Goal: Check status: Check status

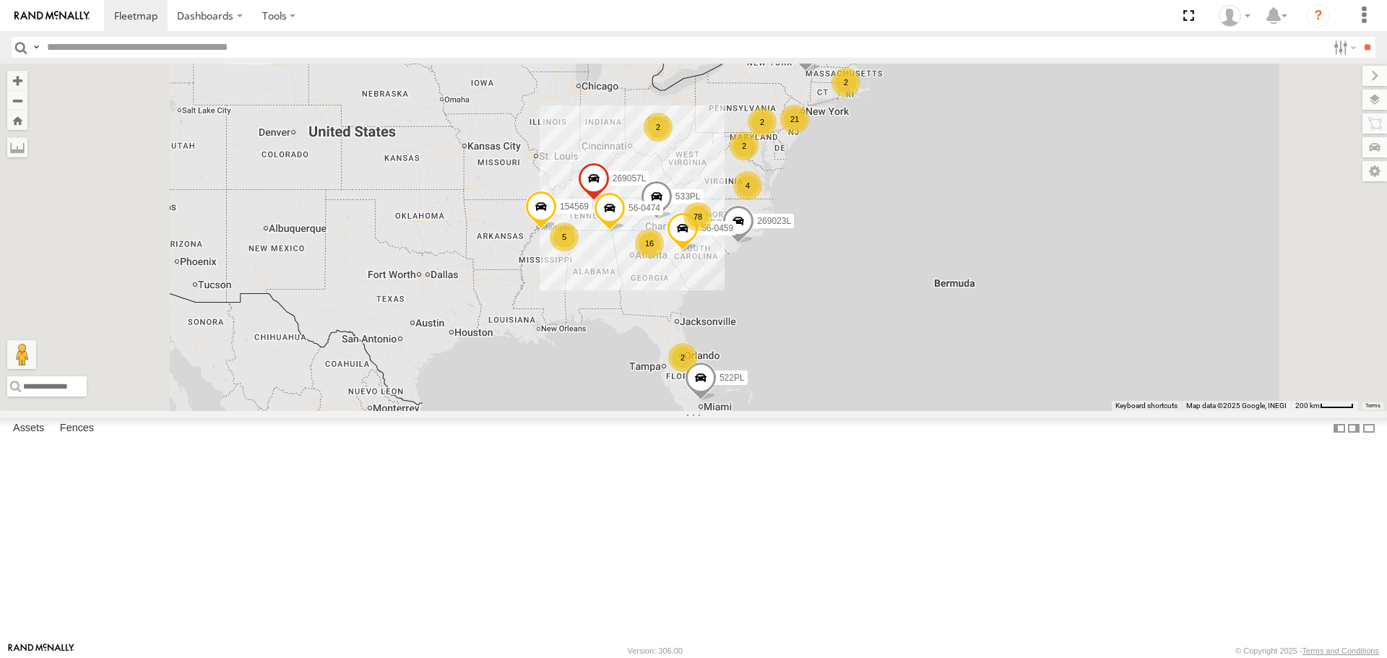
click at [66, 51] on input "text" at bounding box center [684, 47] width 1286 height 21
type input "*****"
click at [1359, 37] on input "**" at bounding box center [1367, 47] width 17 height 21
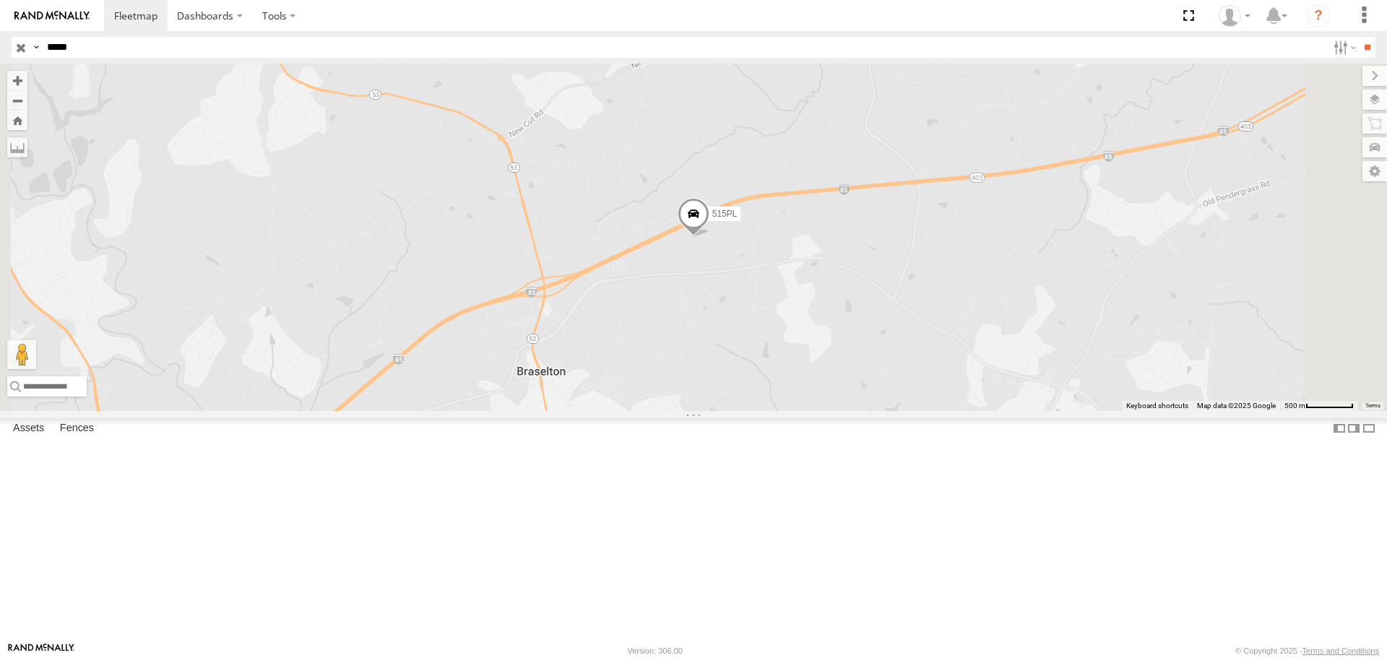
click at [0, 0] on div "Custom Transport" at bounding box center [0, 0] width 0 height 0
click at [570, 397] on div "515PL" at bounding box center [693, 237] width 1387 height 347
click at [535, 350] on div "515PL" at bounding box center [693, 237] width 1387 height 347
click at [437, 318] on div "515PL" at bounding box center [693, 237] width 1387 height 347
click at [429, 271] on div "515PL" at bounding box center [693, 237] width 1387 height 347
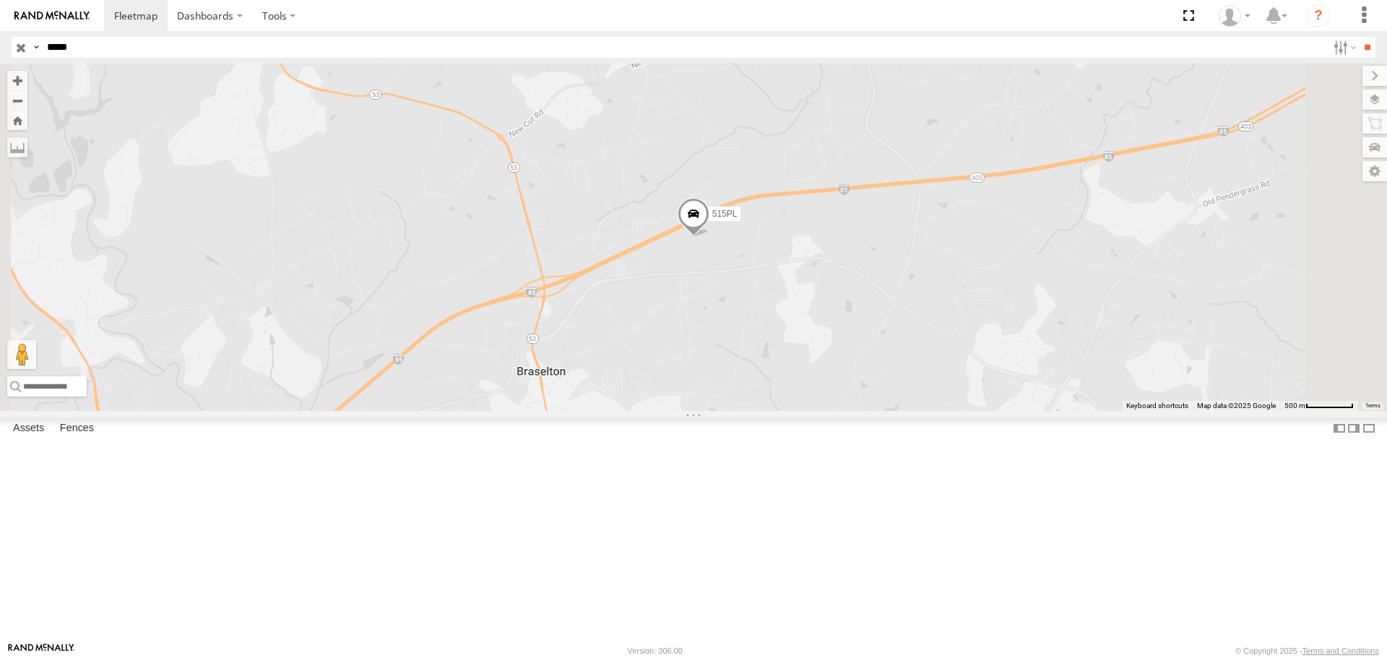
click at [470, 232] on div "515PL" at bounding box center [693, 237] width 1387 height 347
click at [421, 225] on div "515PL" at bounding box center [693, 237] width 1387 height 347
click at [484, 238] on div "515PL" at bounding box center [693, 237] width 1387 height 347
click at [415, 242] on div "515PL" at bounding box center [693, 237] width 1387 height 347
click at [487, 238] on div "515PL" at bounding box center [693, 237] width 1387 height 347
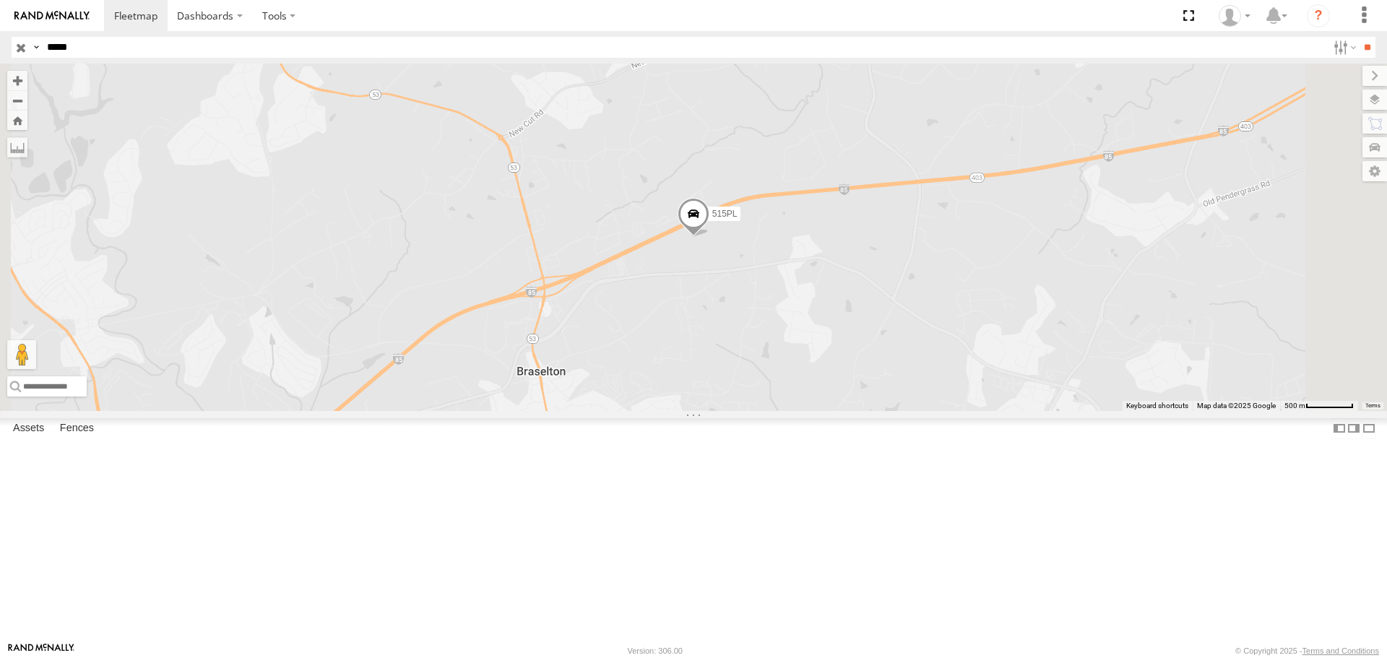
drag, startPoint x: 499, startPoint y: 200, endPoint x: 500, endPoint y: 210, distance: 10.2
click at [504, 214] on div "515PL" at bounding box center [693, 237] width 1387 height 347
drag, startPoint x: 20, startPoint y: 48, endPoint x: 28, endPoint y: 48, distance: 7.9
click at [20, 48] on input "button" at bounding box center [21, 47] width 19 height 21
